Goal: Task Accomplishment & Management: Use online tool/utility

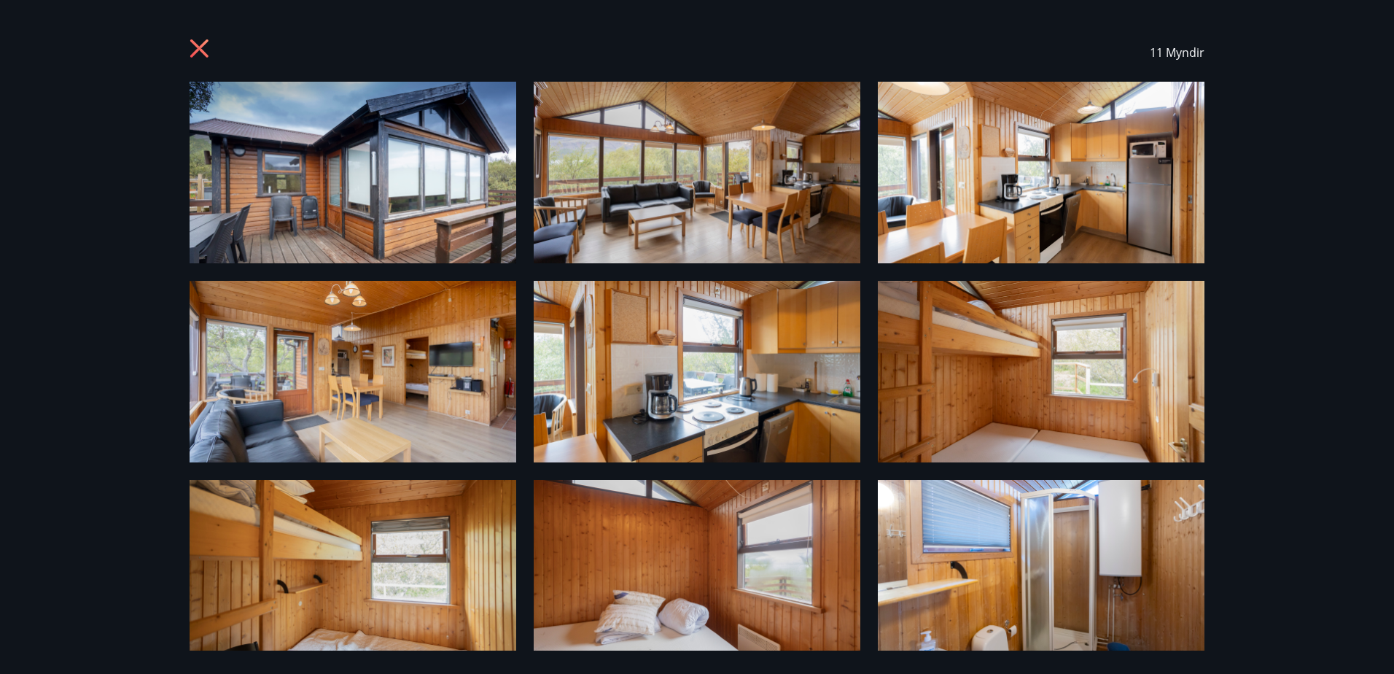
click at [418, 383] on img at bounding box center [353, 372] width 327 height 182
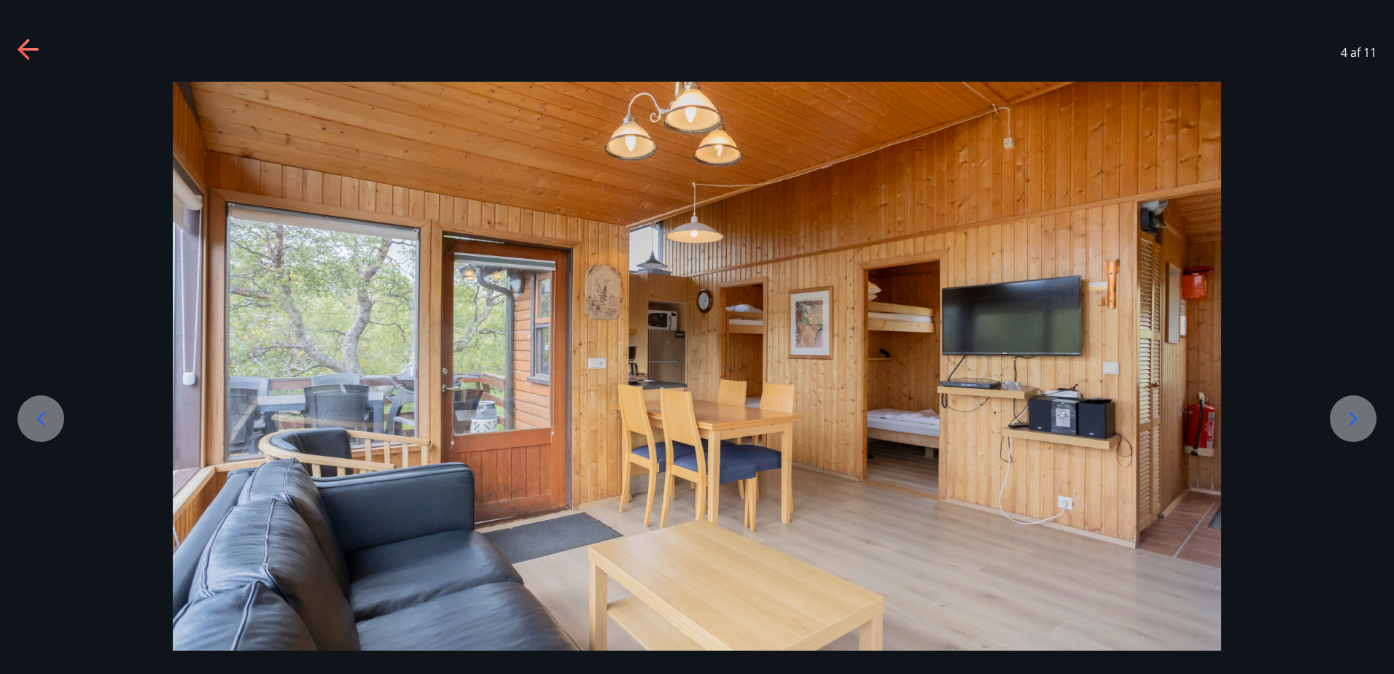
click at [20, 52] on icon at bounding box center [28, 50] width 23 height 23
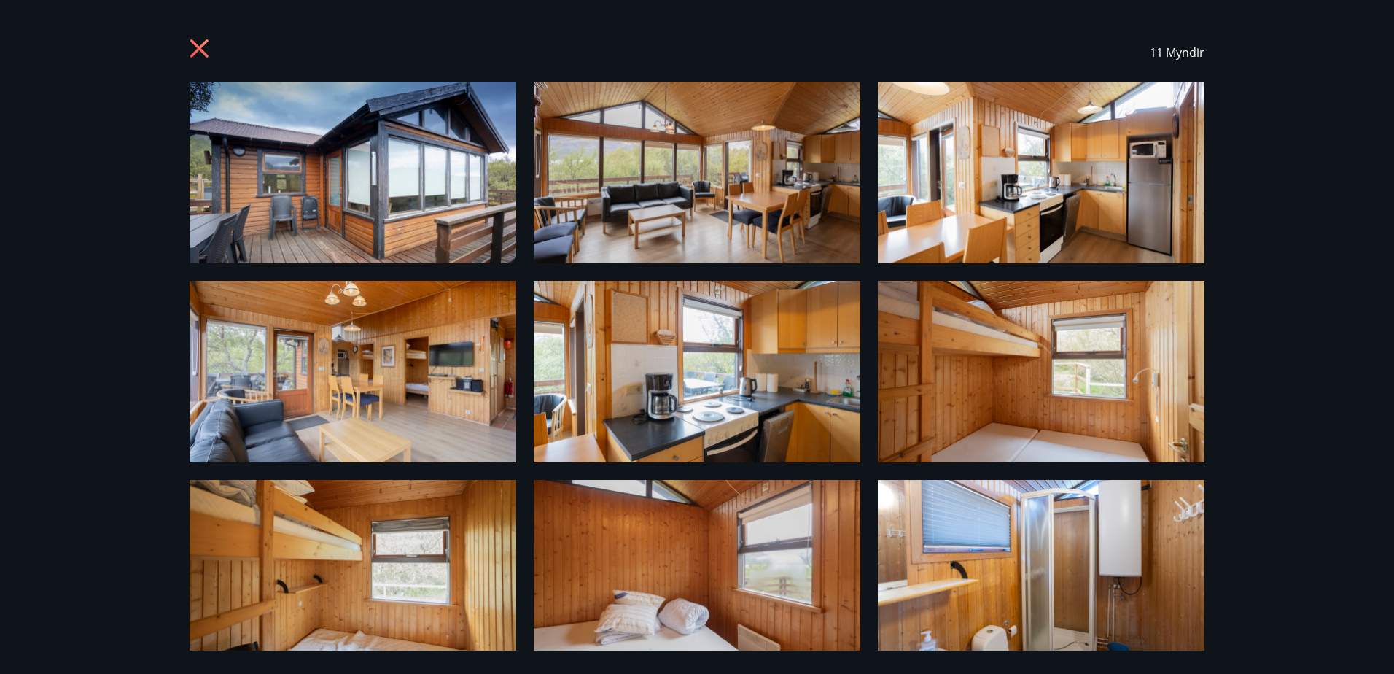
click at [212, 47] on icon at bounding box center [201, 50] width 23 height 23
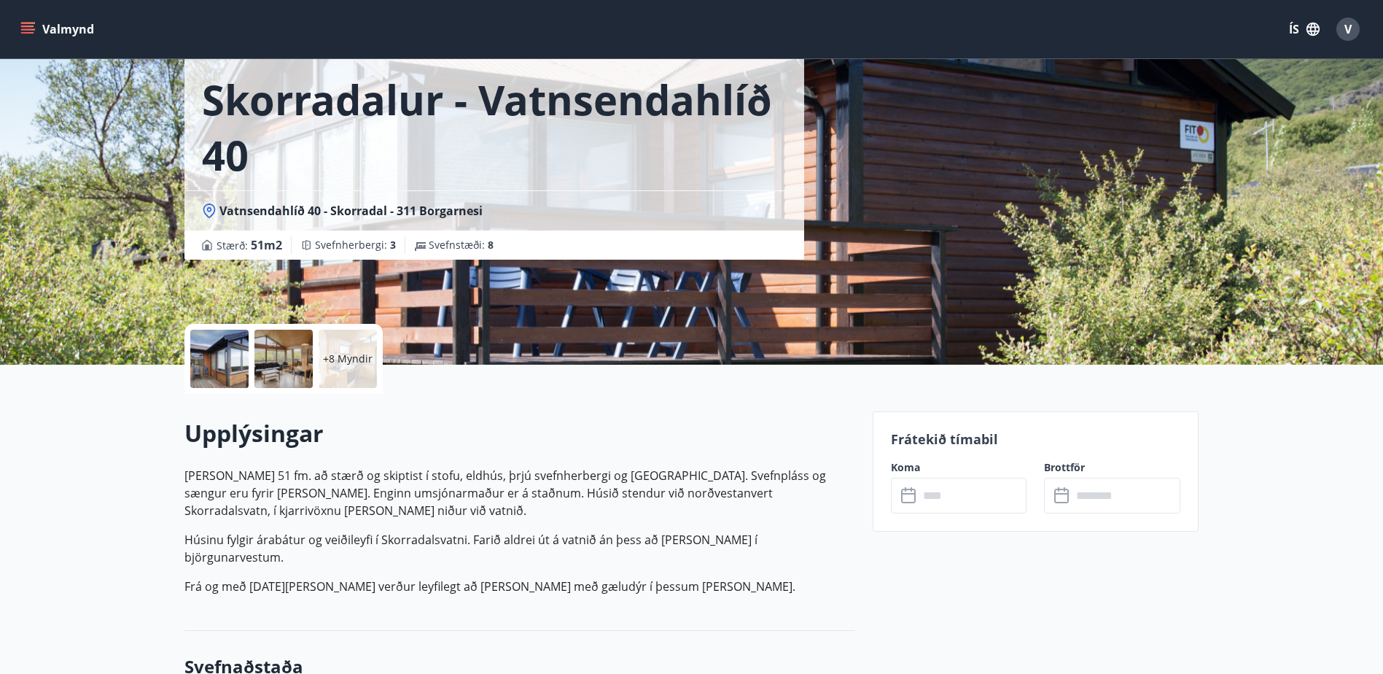
click at [37, 30] on button "Valmynd" at bounding box center [58, 29] width 82 height 26
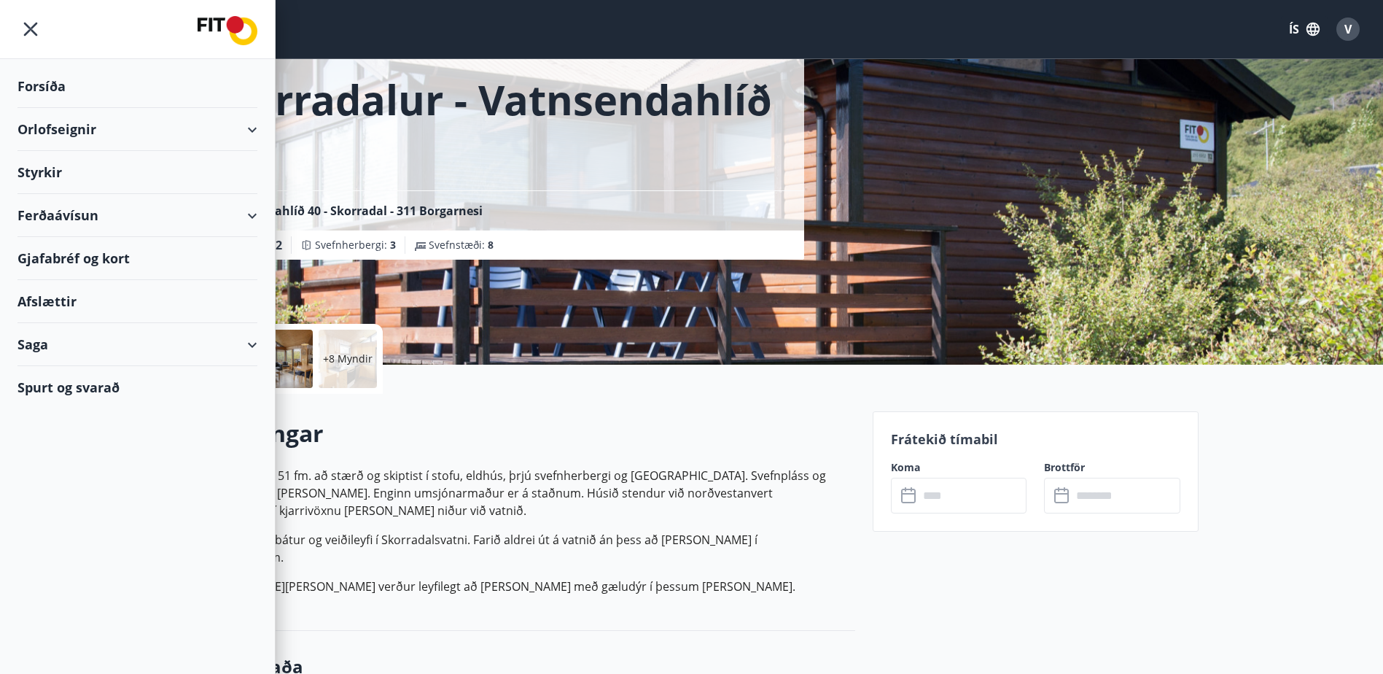
click at [426, 39] on div "Valmynd ÍS V" at bounding box center [691, 29] width 1348 height 35
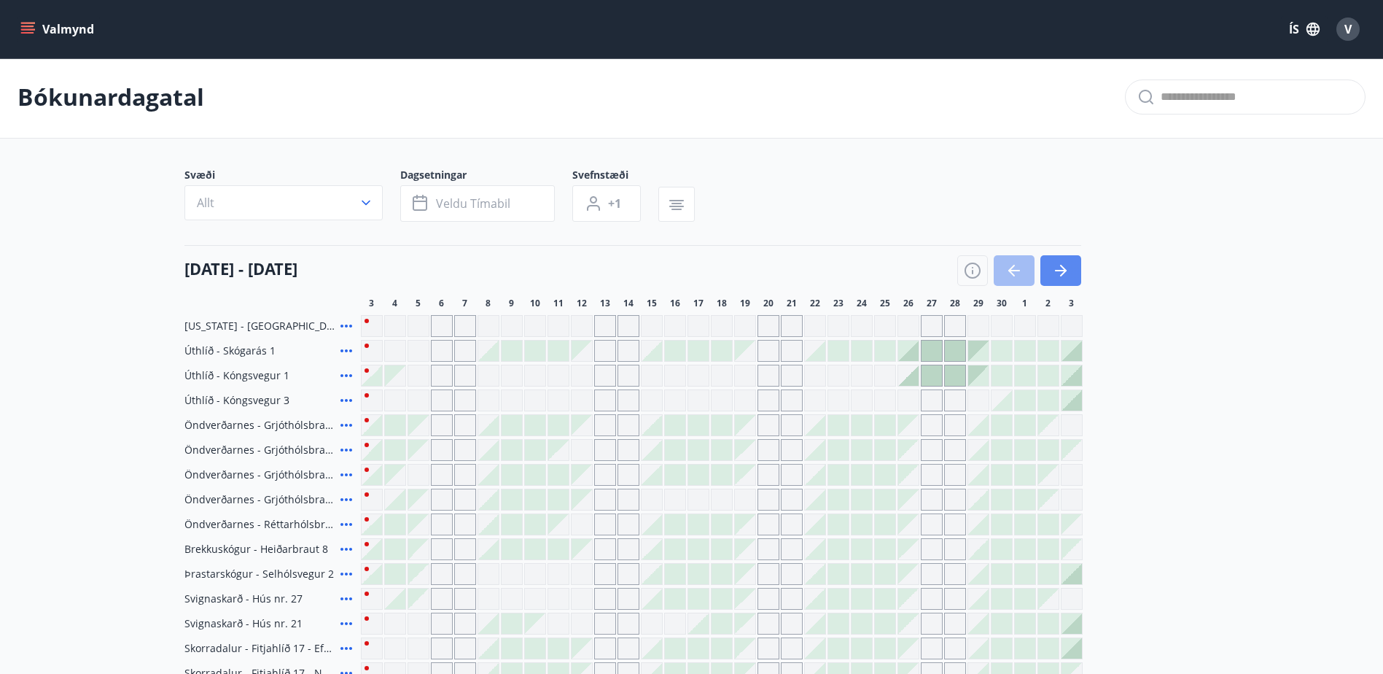
scroll to position [73, 0]
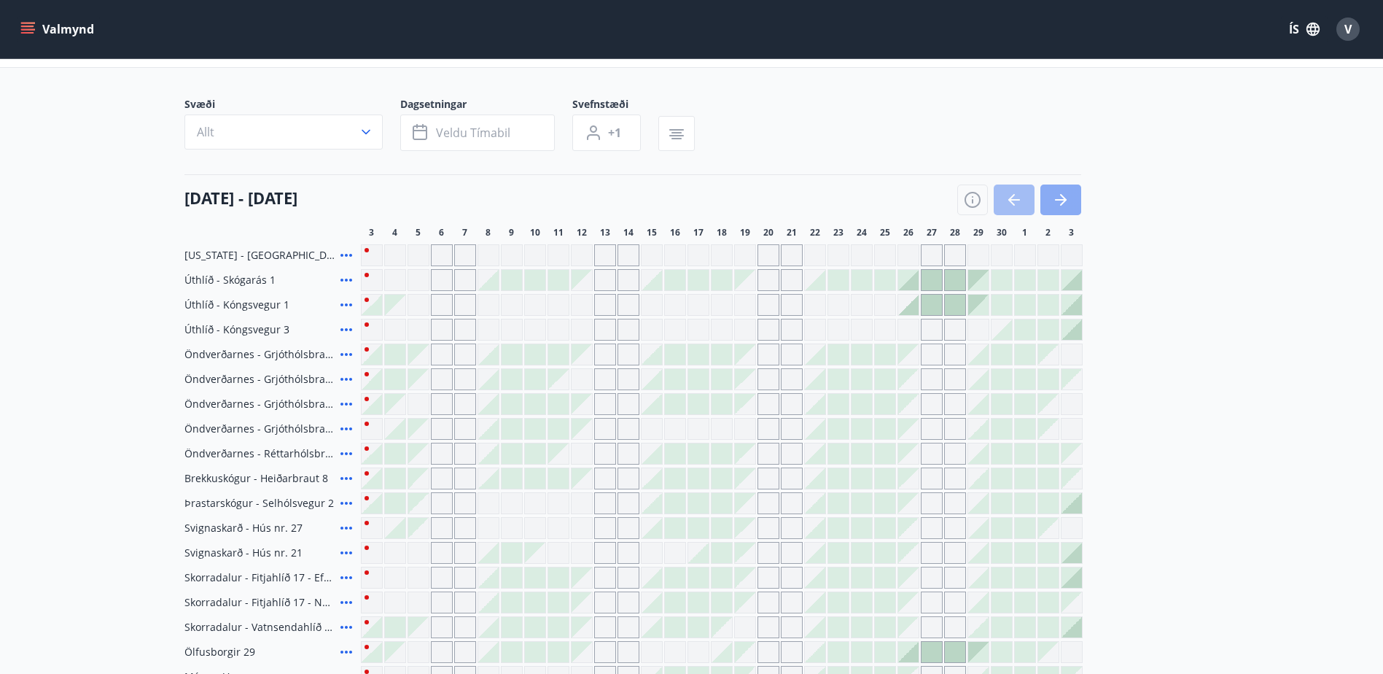
click at [1054, 199] on icon "button" at bounding box center [1060, 199] width 17 height 17
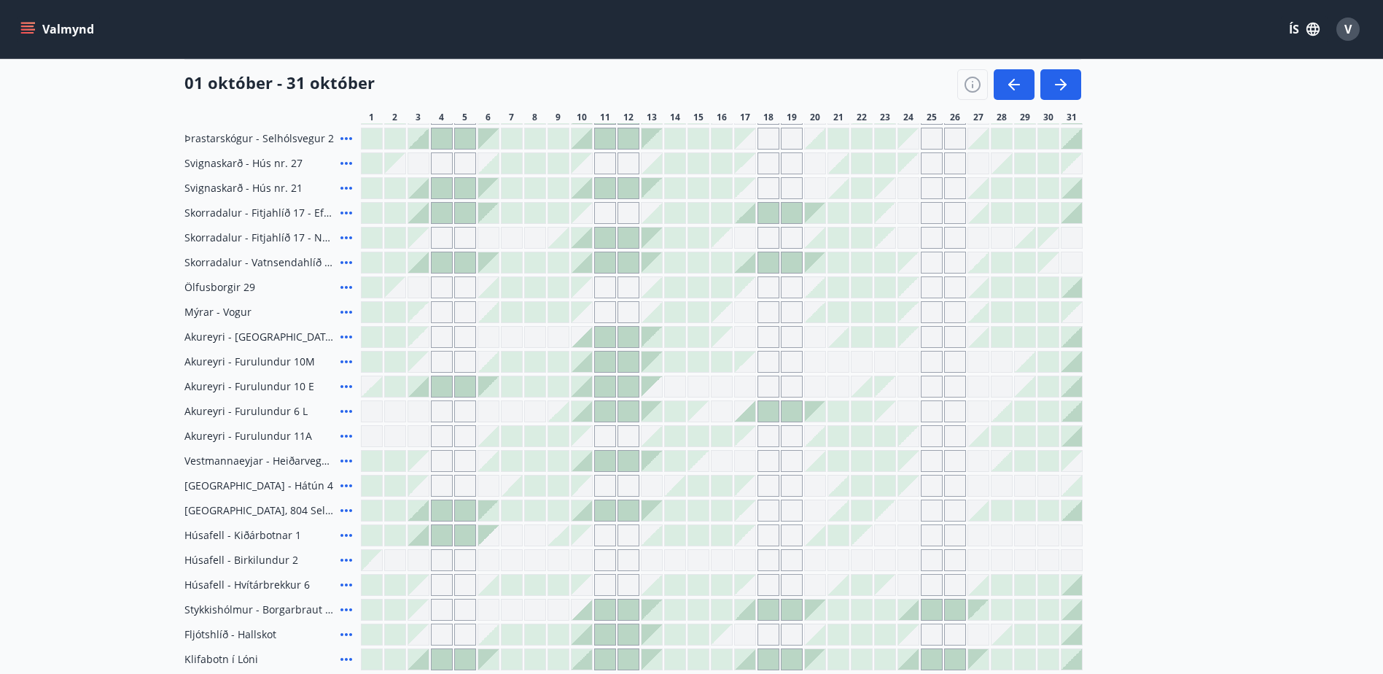
scroll to position [510, 0]
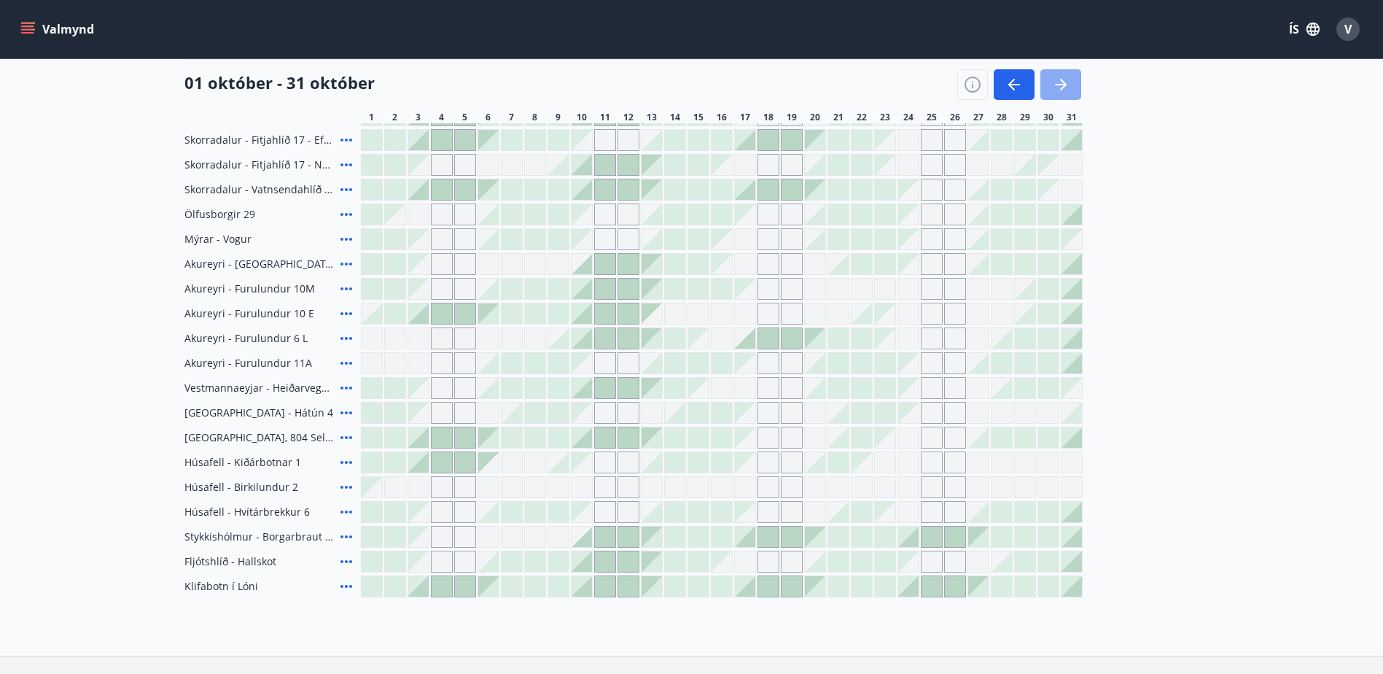
click at [1052, 82] on icon "button" at bounding box center [1060, 84] width 17 height 17
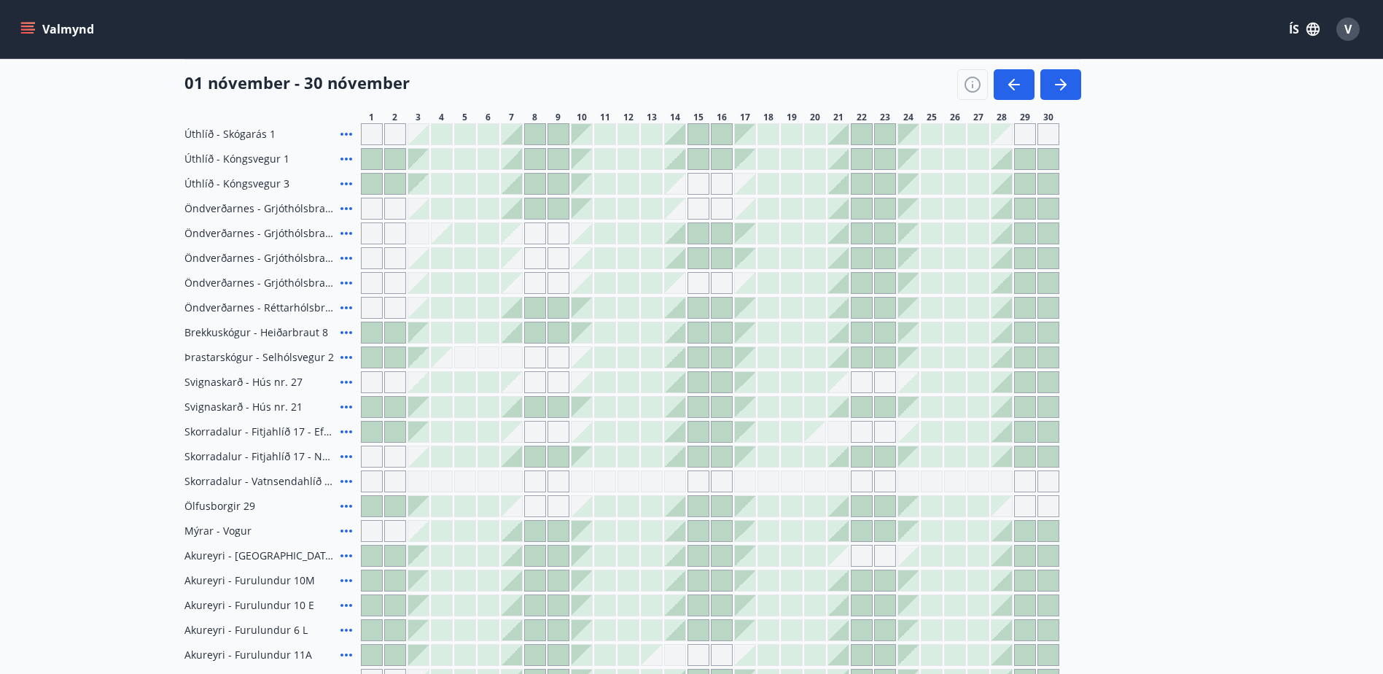
scroll to position [0, 0]
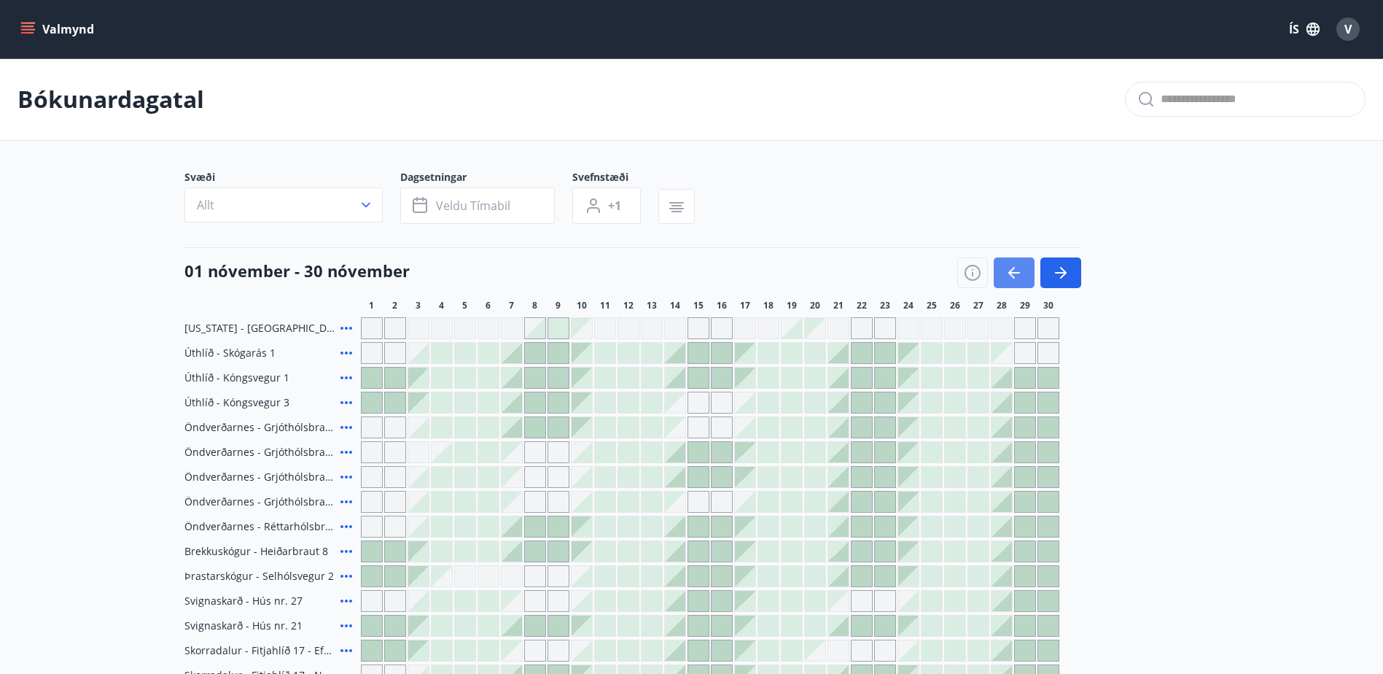
click at [1015, 260] on button "button" at bounding box center [1014, 272] width 41 height 31
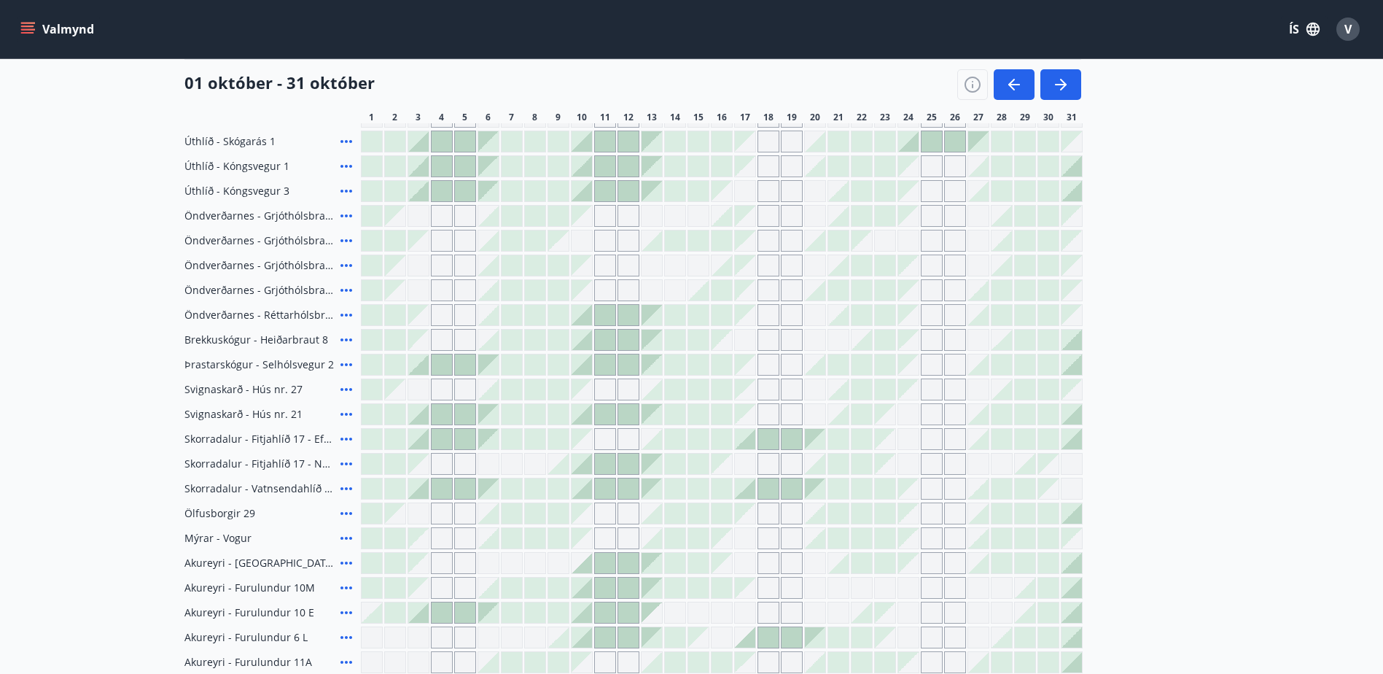
scroll to position [292, 0]
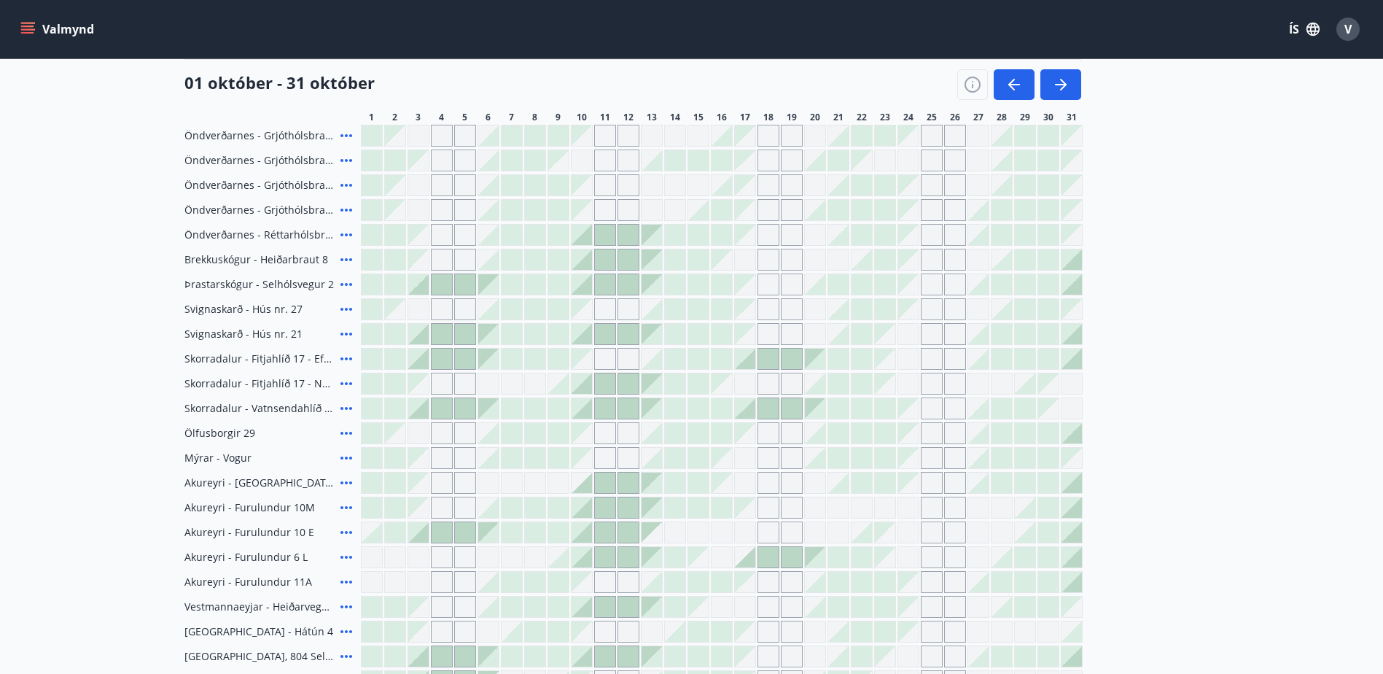
click at [347, 281] on icon at bounding box center [346, 284] width 17 height 17
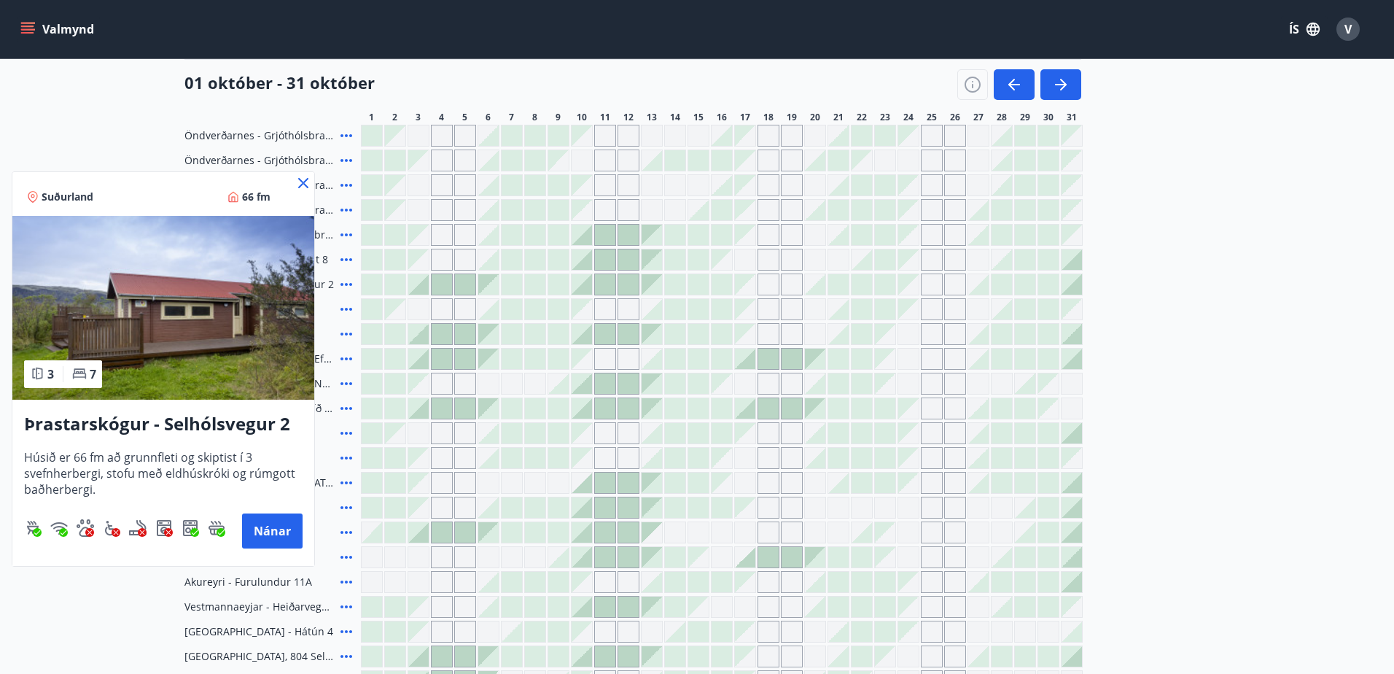
click at [305, 184] on icon at bounding box center [303, 183] width 10 height 10
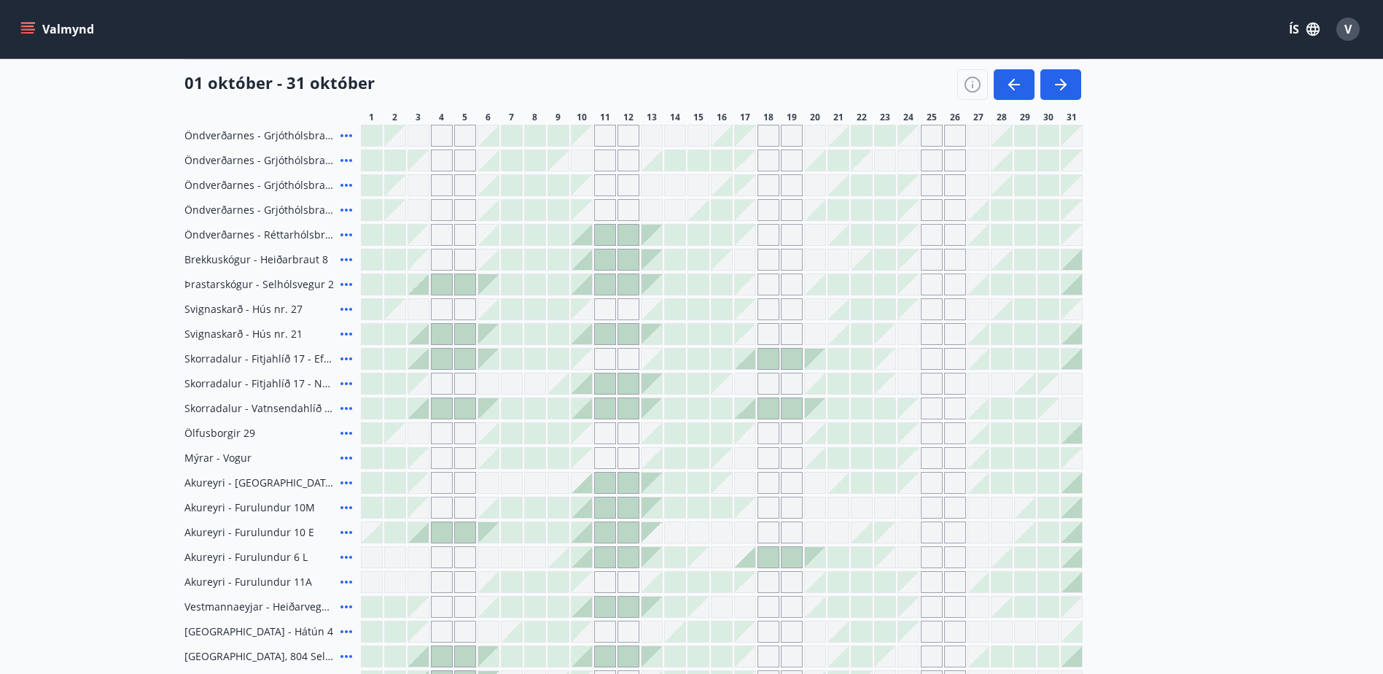
click at [346, 261] on icon at bounding box center [346, 259] width 17 height 17
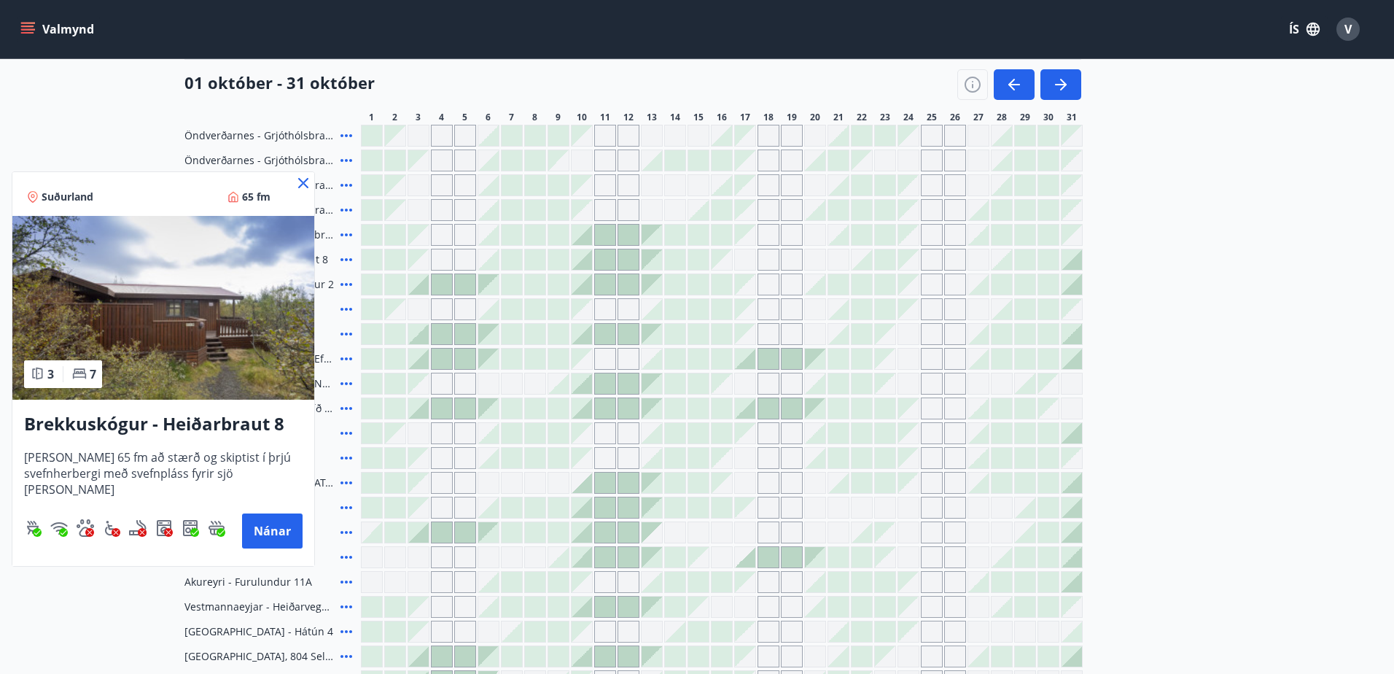
click at [1234, 437] on div at bounding box center [697, 337] width 1394 height 674
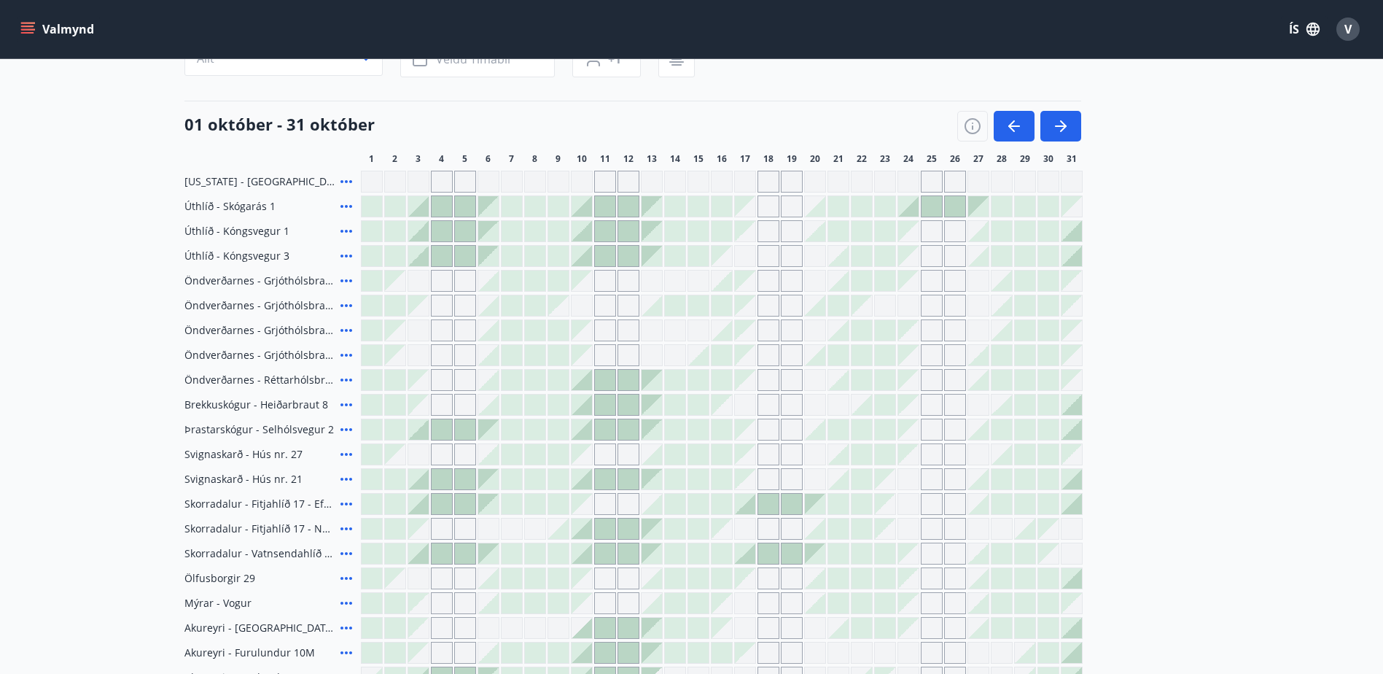
scroll to position [146, 0]
